Goal: Browse casually: Explore the website without a specific task or goal

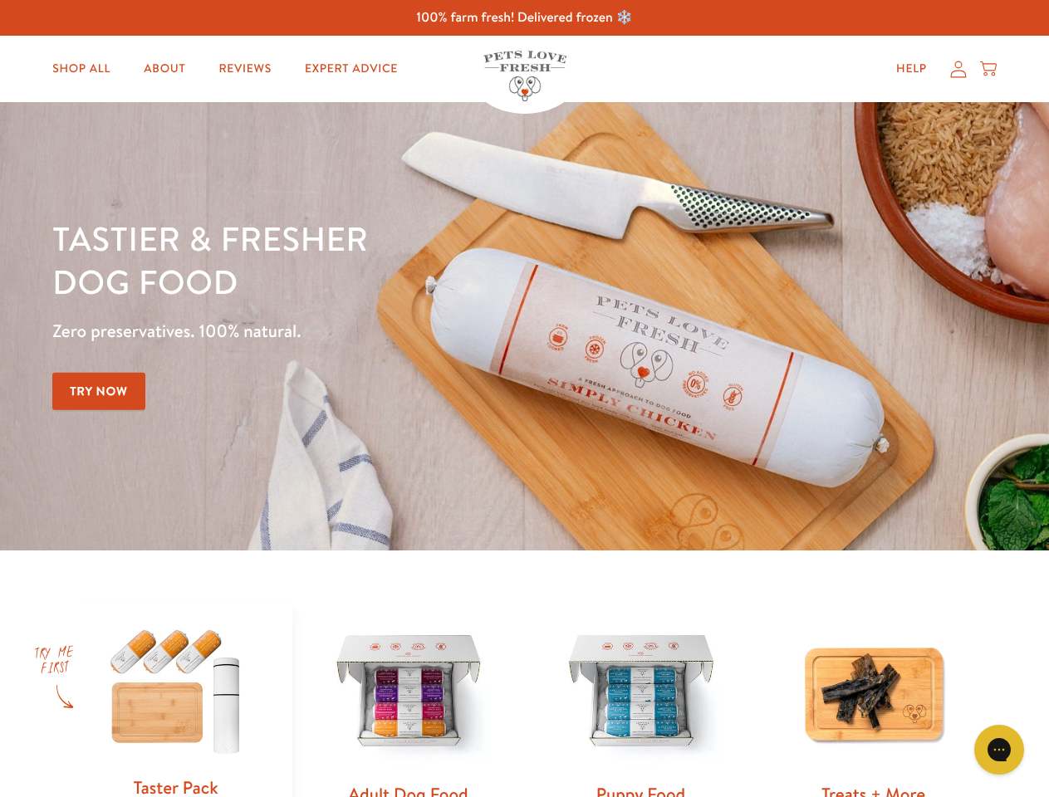
click at [524, 399] on div "Tastier & fresher dog food Zero preservatives. 100% natural. Try Now" at bounding box center [366, 326] width 629 height 219
click at [999, 750] on icon "Gorgias live chat" at bounding box center [998, 749] width 16 height 16
